Goal: Find specific page/section

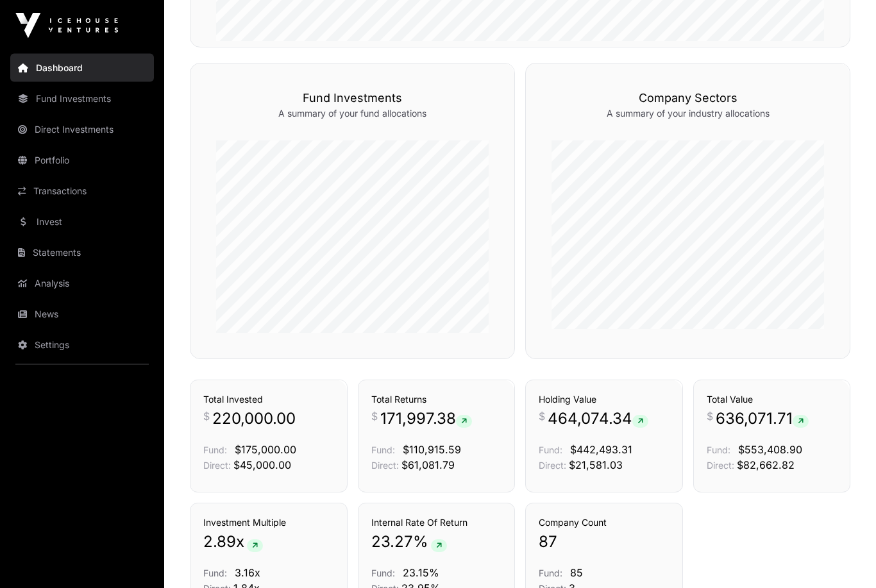
scroll to position [673, 0]
click at [91, 103] on link "Fund Investments" at bounding box center [82, 99] width 144 height 28
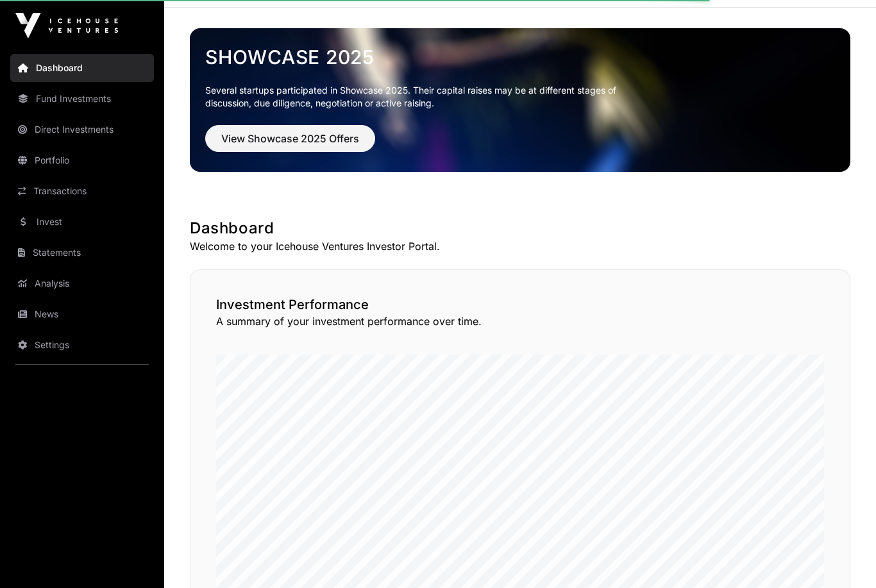
scroll to position [0, 0]
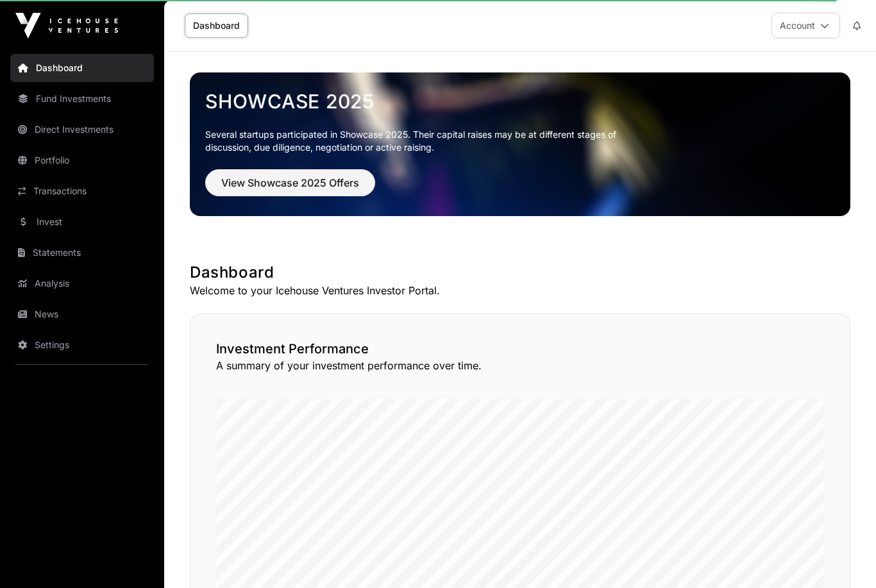
click at [42, 164] on link "Portfolio" at bounding box center [82, 160] width 144 height 28
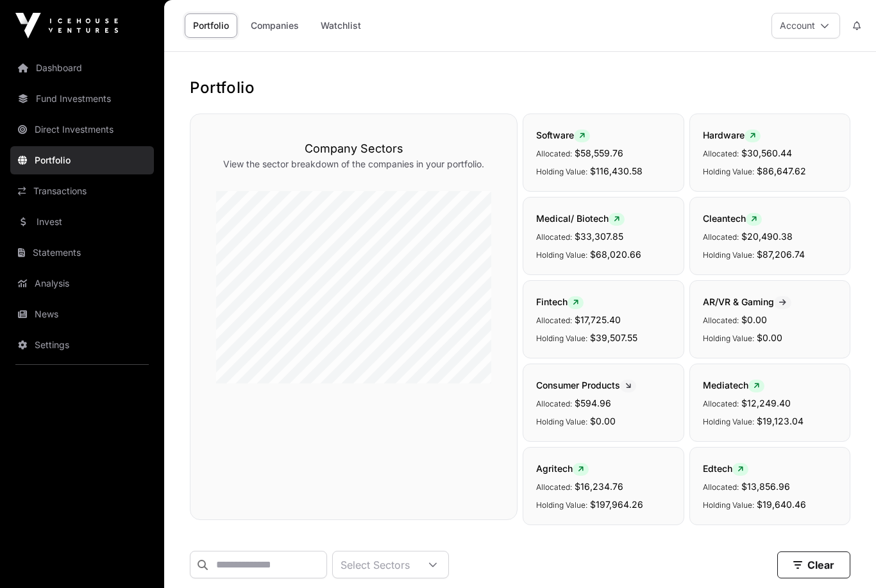
click at [278, 31] on link "Companies" at bounding box center [274, 25] width 65 height 24
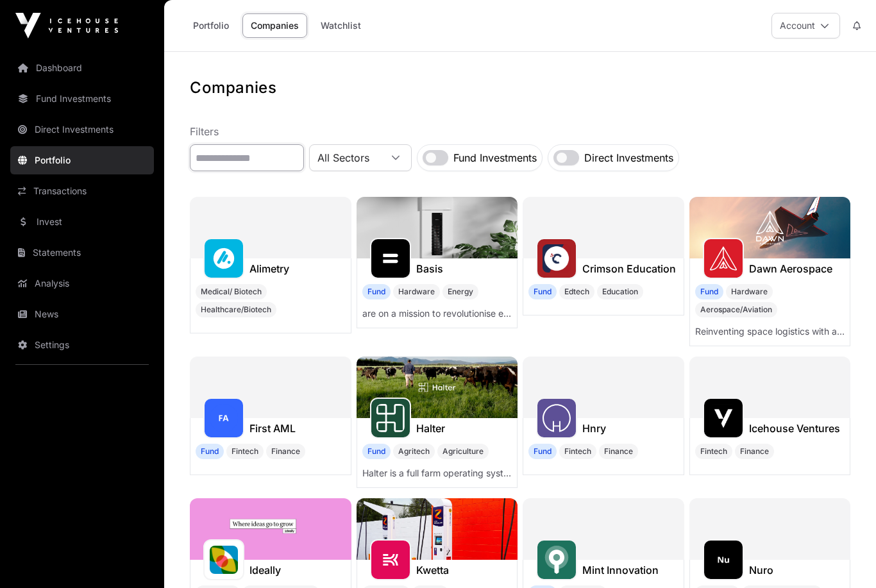
click at [251, 151] on input "text" at bounding box center [247, 157] width 114 height 27
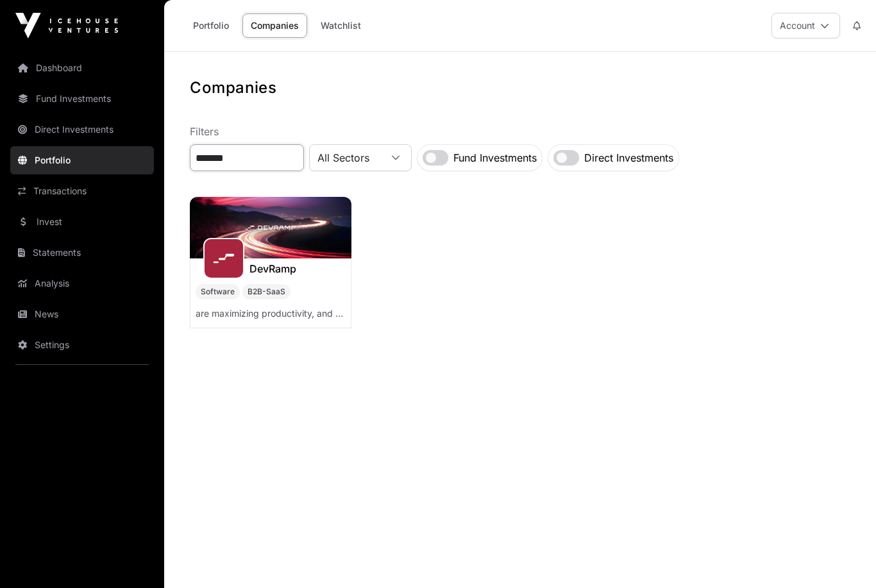
type input "*******"
click at [287, 234] on img at bounding box center [271, 228] width 162 height 62
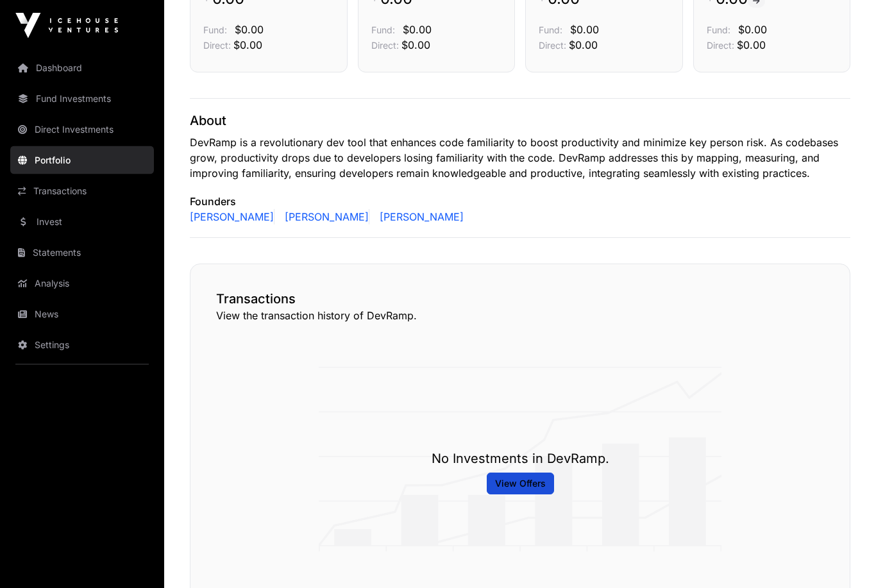
scroll to position [570, 0]
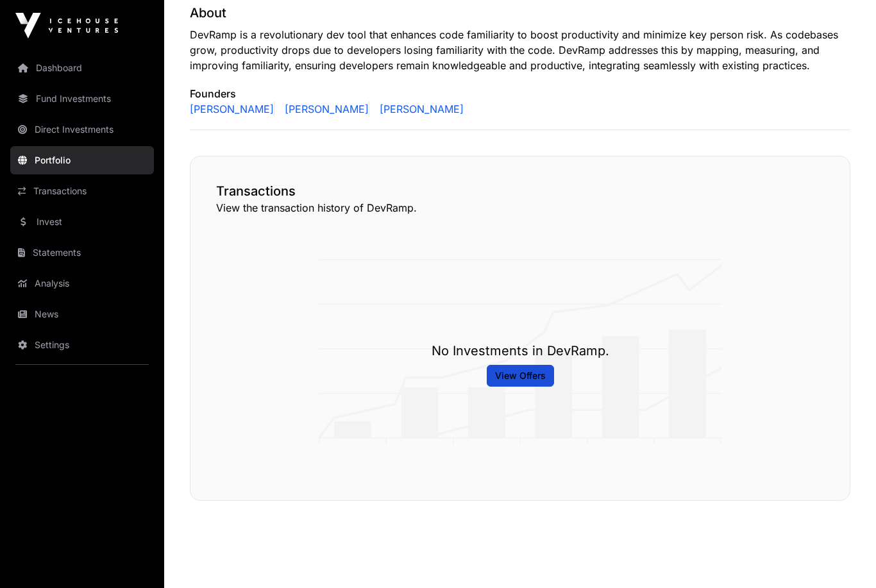
click at [480, 383] on div "No Investments in DevRamp. View Offers" at bounding box center [521, 351] width 178 height 71
click at [538, 375] on span "View Offers" at bounding box center [520, 375] width 51 height 13
click at [528, 376] on span "View Offers" at bounding box center [520, 375] width 51 height 13
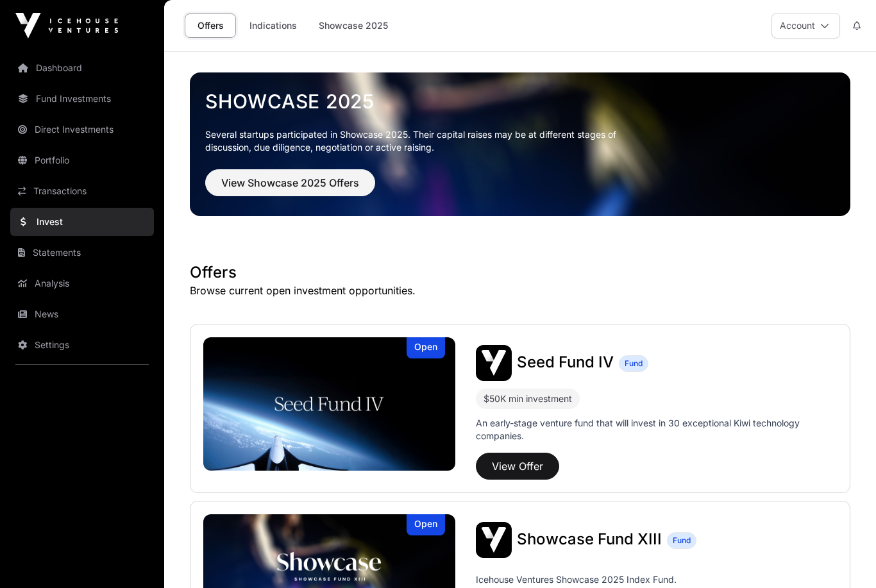
click at [148, 251] on link "Statements" at bounding box center [82, 253] width 144 height 28
